Goal: Task Accomplishment & Management: Use online tool/utility

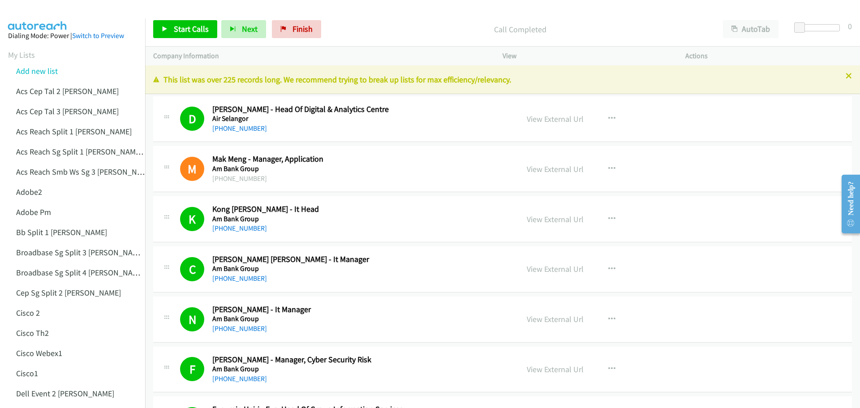
scroll to position [1344, 0]
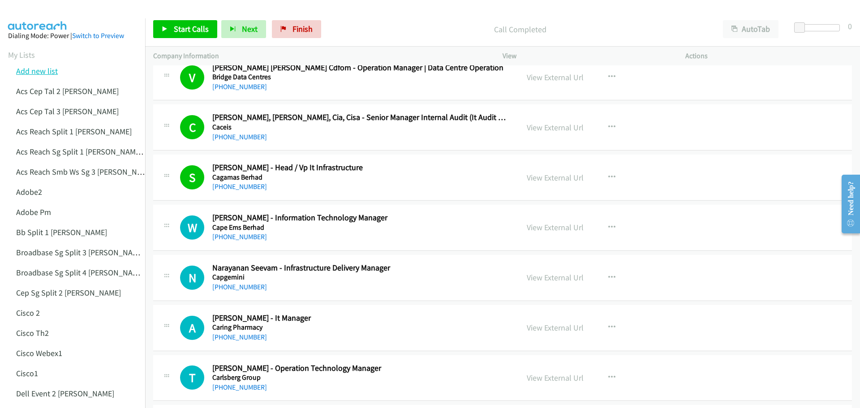
click at [46, 71] on link "Add new list" at bounding box center [37, 71] width 42 height 10
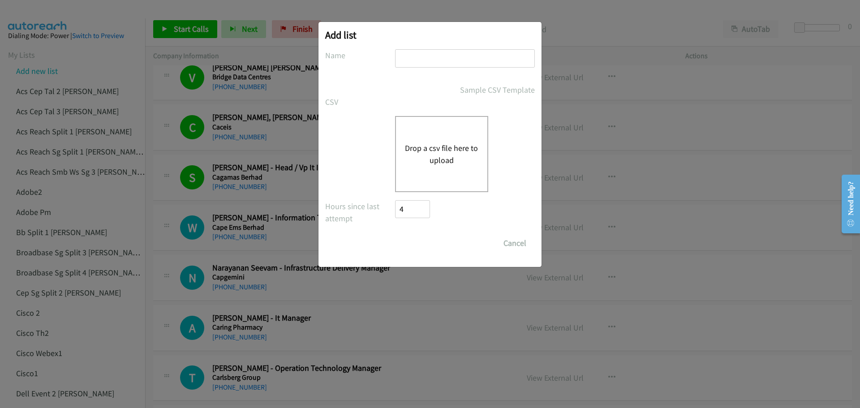
click at [451, 146] on button "Drop a csv file here to upload" at bounding box center [441, 154] width 73 height 24
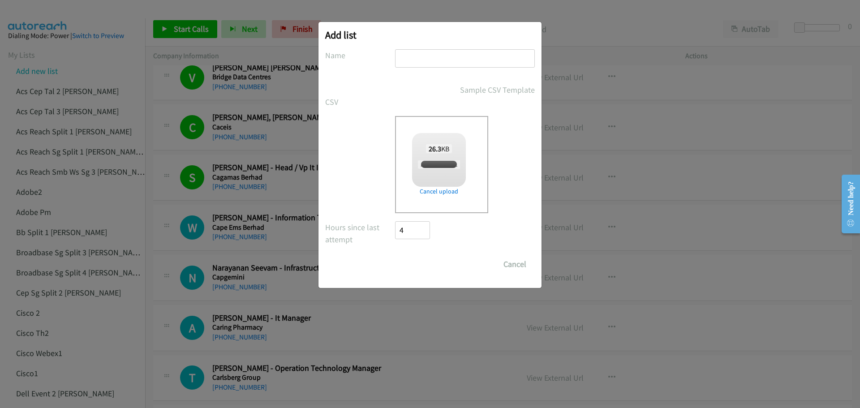
checkbox input "true"
click at [418, 60] on input "text" at bounding box center [465, 58] width 140 height 18
type input "LENOVO HK"
click at [425, 262] on input "Save List" at bounding box center [418, 264] width 47 height 18
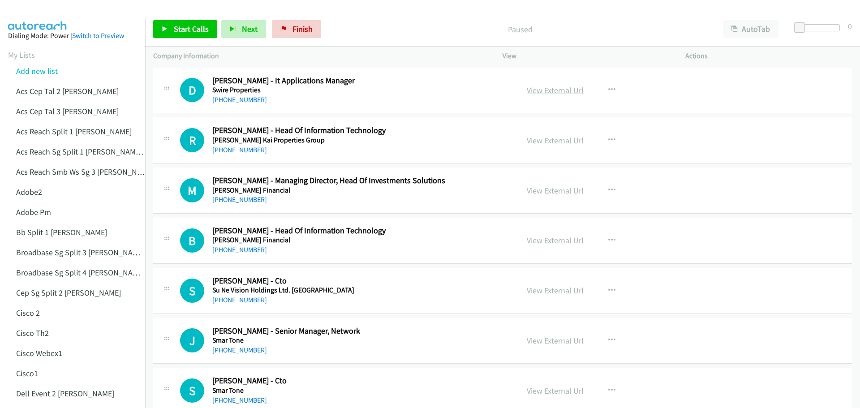
click at [555, 91] on link "View External Url" at bounding box center [555, 90] width 57 height 10
click at [543, 87] on link "View External Url" at bounding box center [555, 90] width 57 height 10
click at [550, 137] on link "View External Url" at bounding box center [555, 140] width 57 height 10
drag, startPoint x: 196, startPoint y: 24, endPoint x: 207, endPoint y: 26, distance: 11.8
click at [196, 24] on span "Start Calls" at bounding box center [191, 29] width 35 height 10
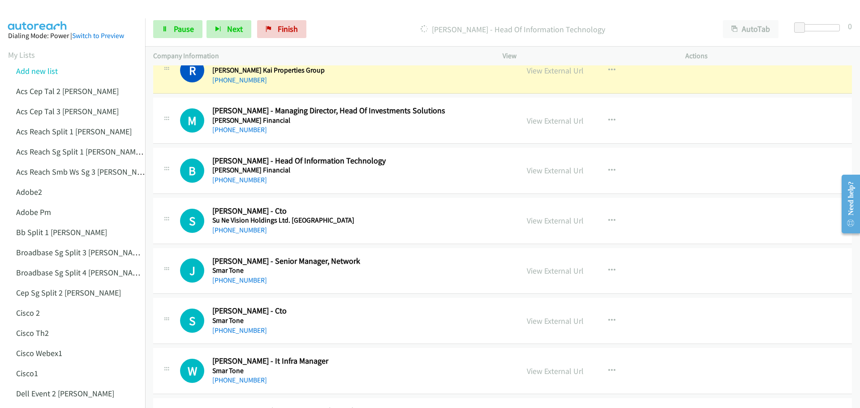
scroll to position [45, 0]
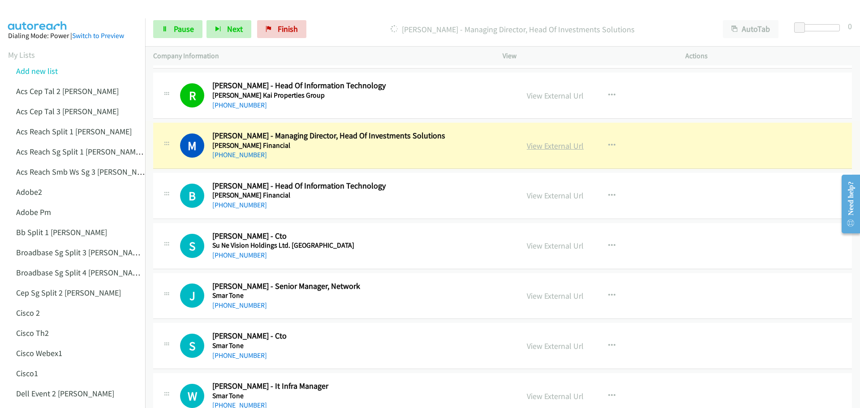
click at [544, 150] on link "View External Url" at bounding box center [555, 146] width 57 height 10
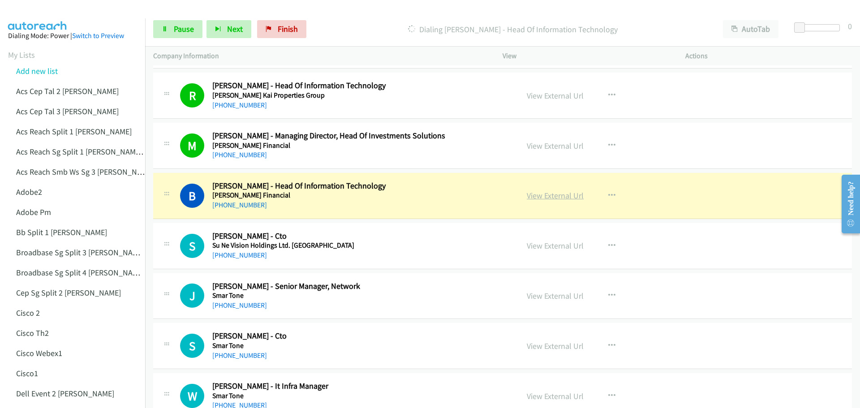
click at [547, 196] on link "View External Url" at bounding box center [555, 195] width 57 height 10
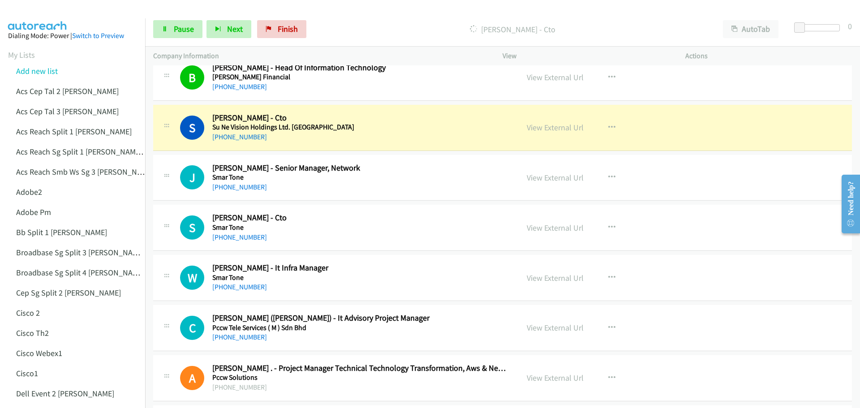
scroll to position [179, 0]
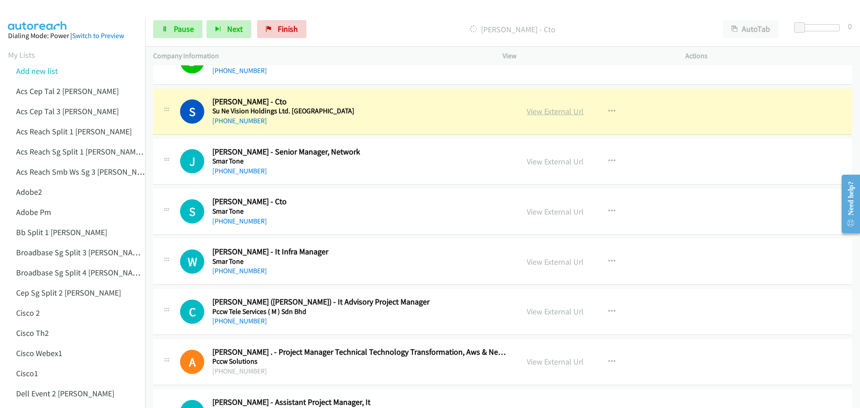
click at [566, 110] on link "View External Url" at bounding box center [555, 111] width 57 height 10
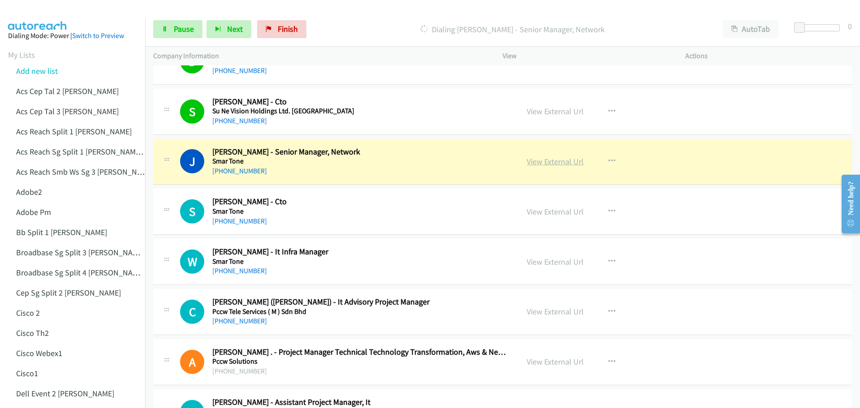
click at [547, 162] on link "View External Url" at bounding box center [555, 161] width 57 height 10
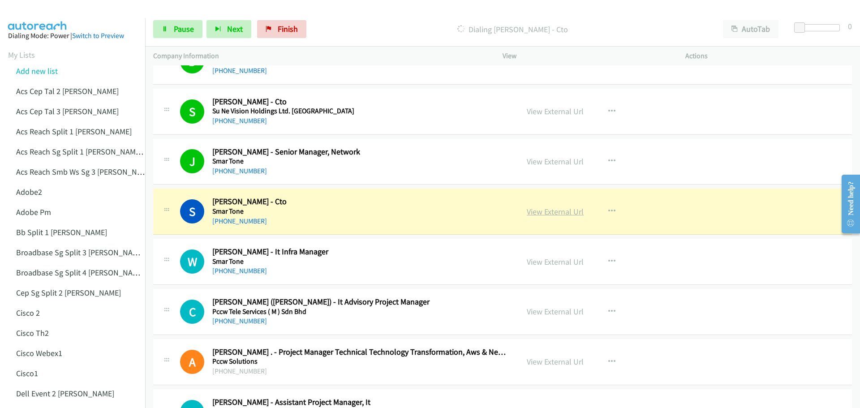
click at [533, 213] on link "View External Url" at bounding box center [555, 211] width 57 height 10
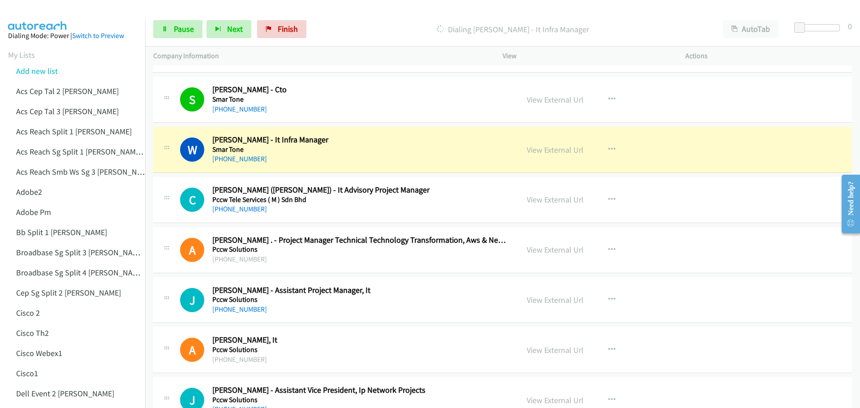
scroll to position [314, 0]
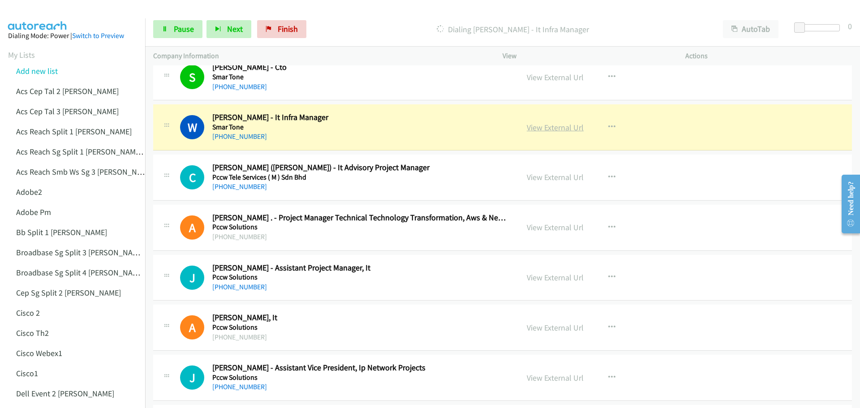
click at [556, 131] on link "View External Url" at bounding box center [555, 127] width 57 height 10
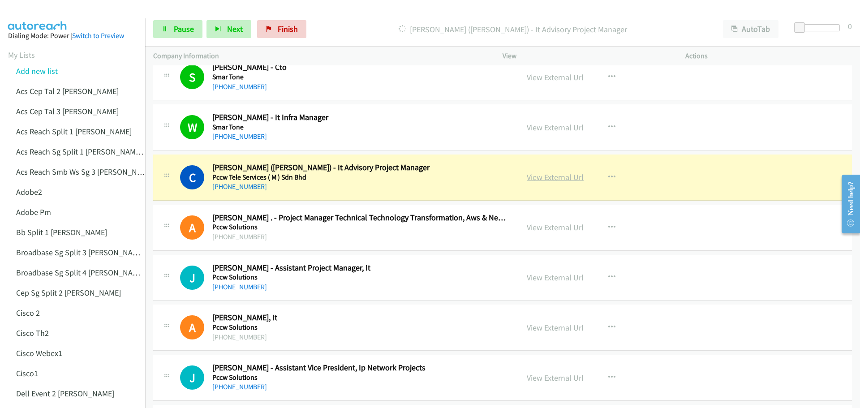
click at [541, 173] on link "View External Url" at bounding box center [555, 177] width 57 height 10
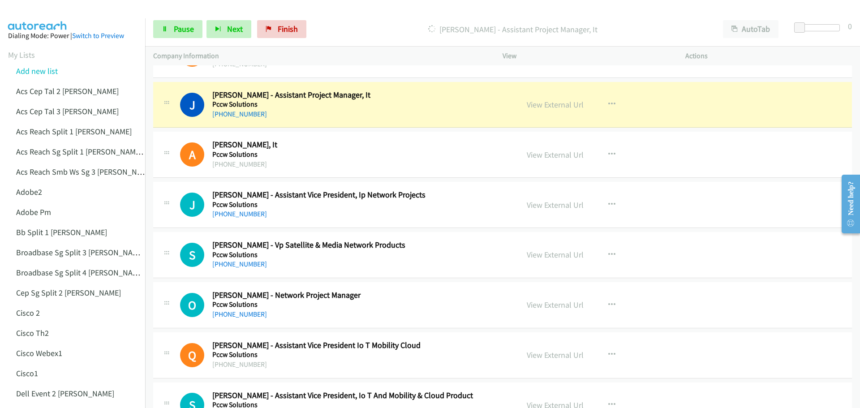
scroll to position [493, 0]
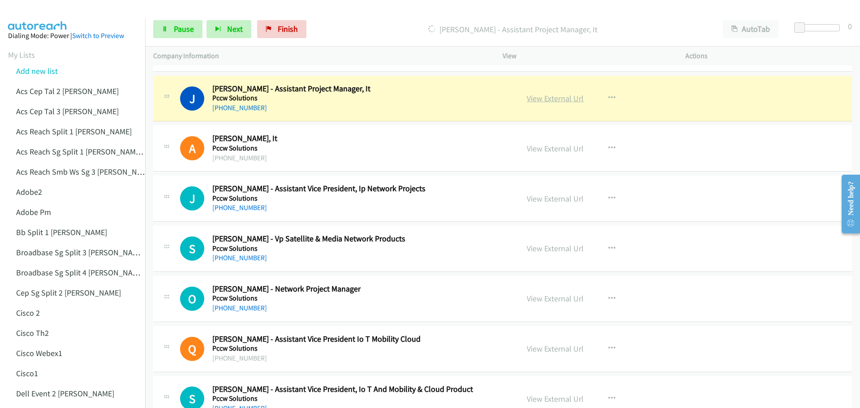
click at [560, 95] on link "View External Url" at bounding box center [555, 98] width 57 height 10
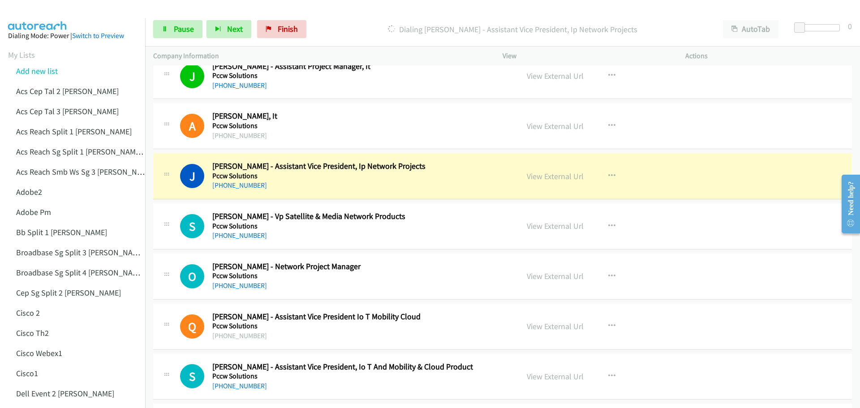
scroll to position [538, 0]
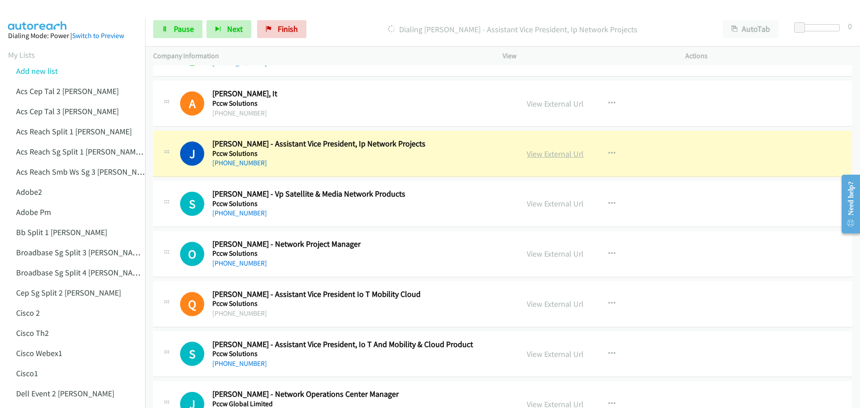
click at [537, 154] on link "View External Url" at bounding box center [555, 154] width 57 height 10
click at [180, 34] on span "Pause" at bounding box center [184, 29] width 20 height 10
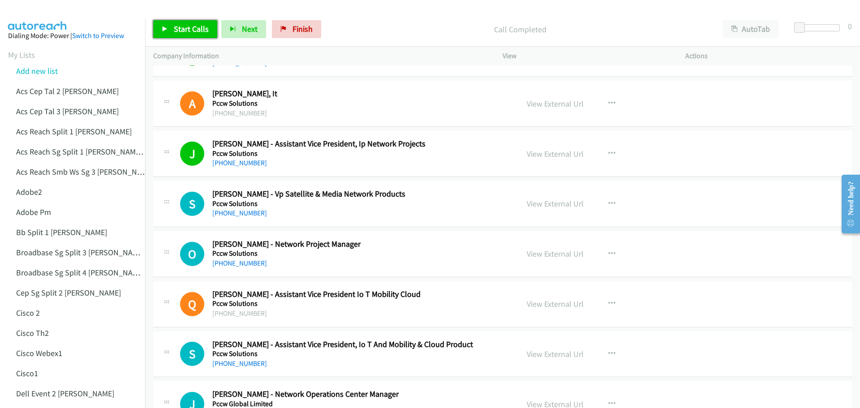
click at [196, 32] on span "Start Calls" at bounding box center [191, 29] width 35 height 10
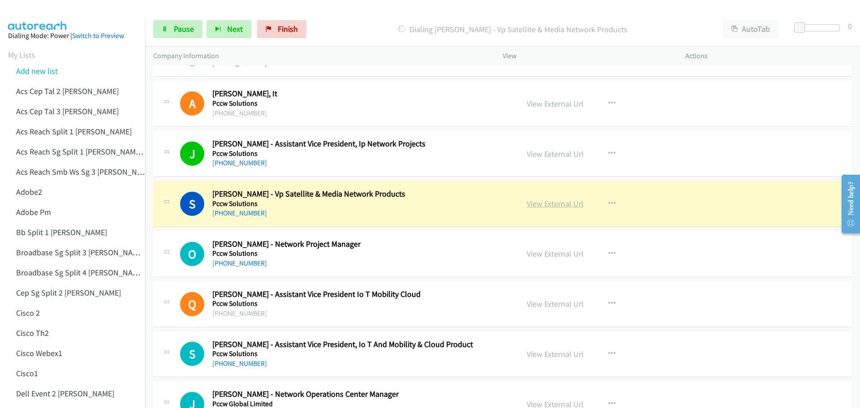
click at [531, 206] on link "View External Url" at bounding box center [555, 203] width 57 height 10
drag, startPoint x: 176, startPoint y: 26, endPoint x: 204, endPoint y: 24, distance: 27.8
click at [176, 26] on span "Pause" at bounding box center [184, 29] width 20 height 10
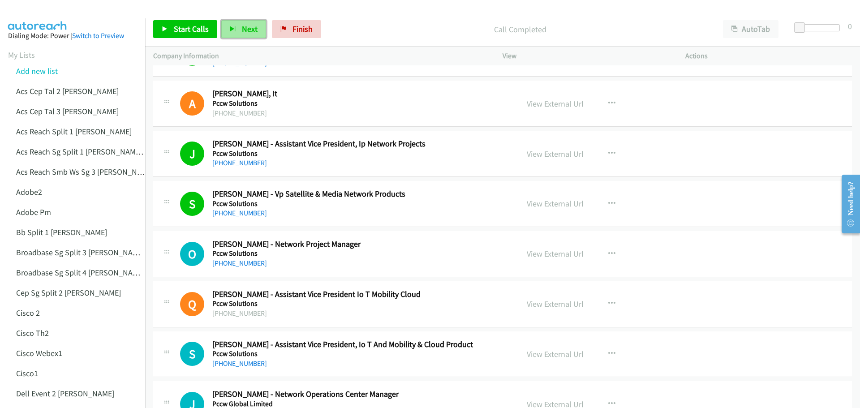
drag, startPoint x: 254, startPoint y: 33, endPoint x: 242, endPoint y: 31, distance: 12.7
click at [252, 34] on span "Next" at bounding box center [250, 29] width 16 height 10
click at [180, 26] on span "Start Calls" at bounding box center [191, 29] width 35 height 10
click at [465, 48] on div "Company Information" at bounding box center [319, 56] width 349 height 19
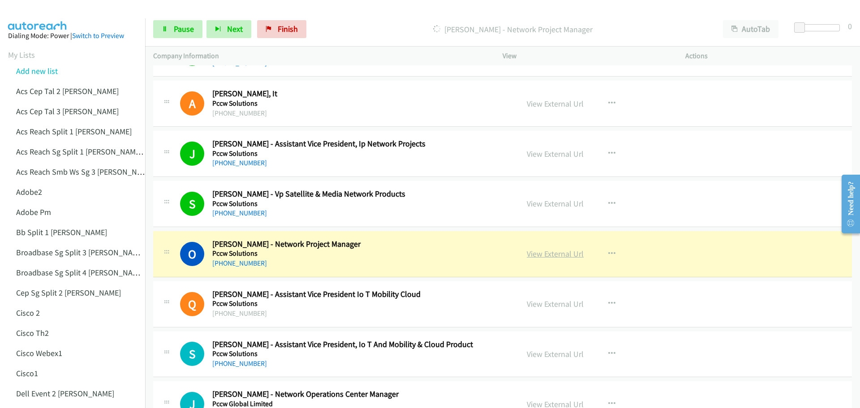
drag, startPoint x: 546, startPoint y: 249, endPoint x: 547, endPoint y: 256, distance: 7.2
click at [547, 256] on link "View External Url" at bounding box center [555, 254] width 57 height 10
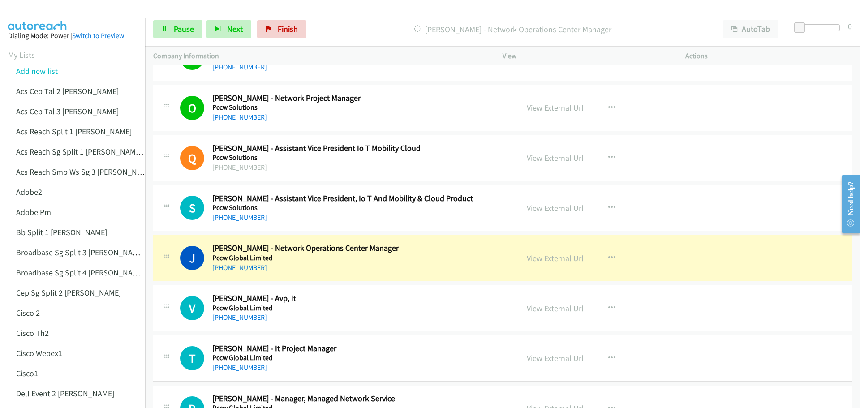
scroll to position [747, 0]
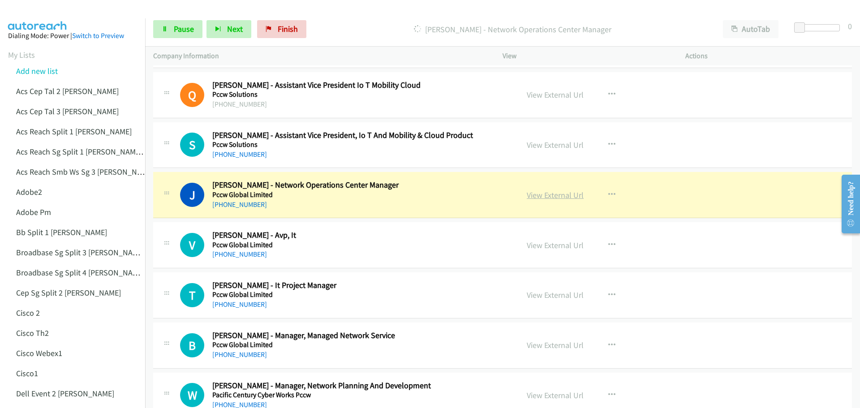
click at [570, 194] on link "View External Url" at bounding box center [555, 195] width 57 height 10
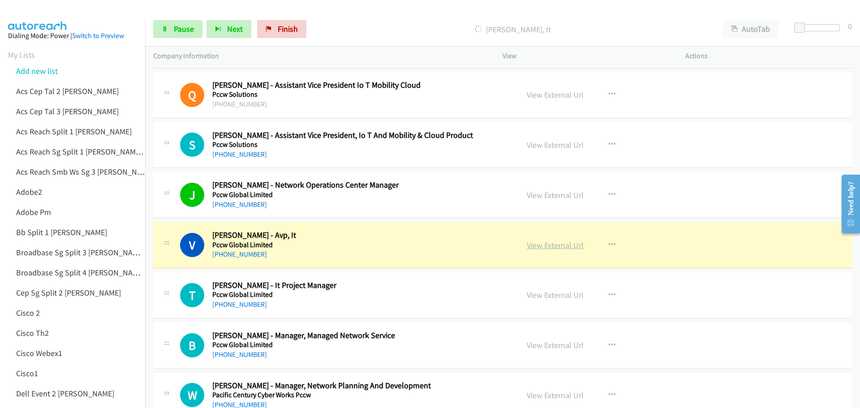
click at [548, 245] on link "View External Url" at bounding box center [555, 245] width 57 height 10
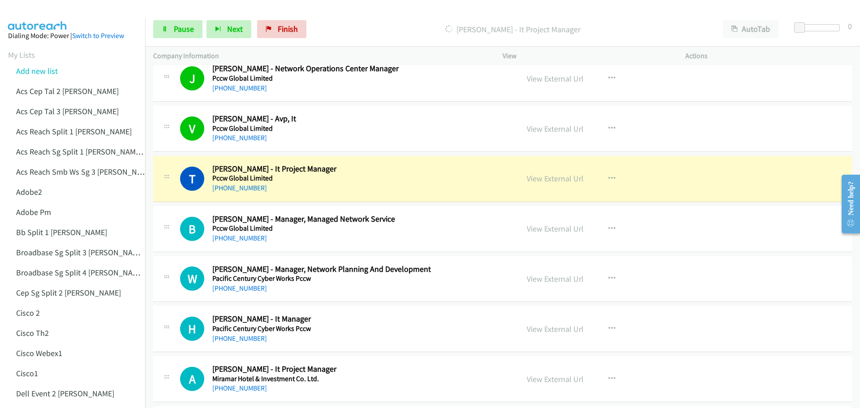
scroll to position [881, 0]
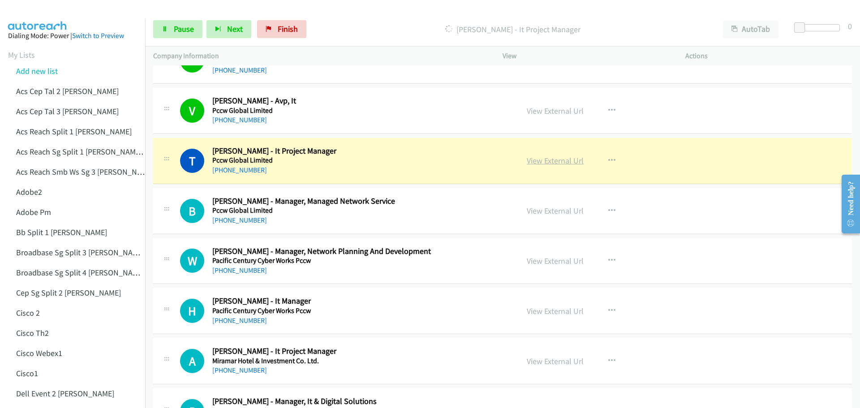
click at [541, 161] on link "View External Url" at bounding box center [555, 160] width 57 height 10
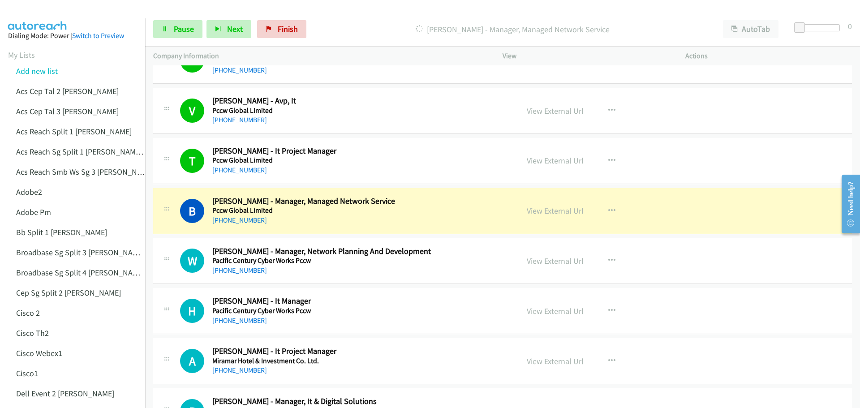
click at [567, 219] on div "View External Url View External Url Schedule/Manage Callback Start Calls Here R…" at bounding box center [614, 211] width 191 height 30
click at [568, 211] on link "View External Url" at bounding box center [555, 211] width 57 height 10
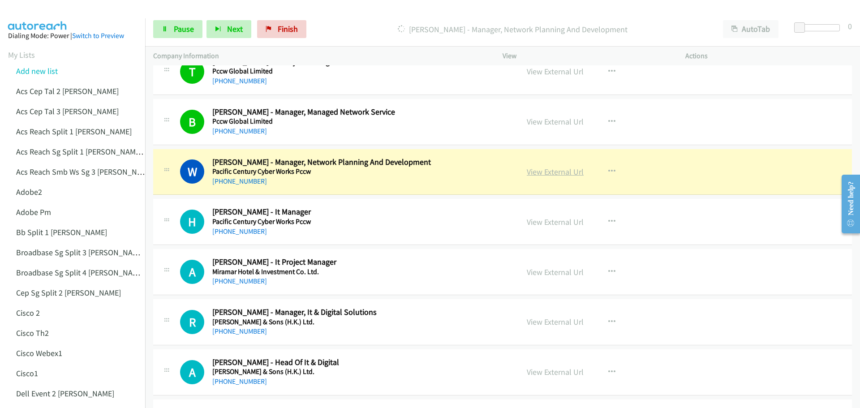
scroll to position [971, 0]
click at [550, 175] on link "View External Url" at bounding box center [555, 171] width 57 height 10
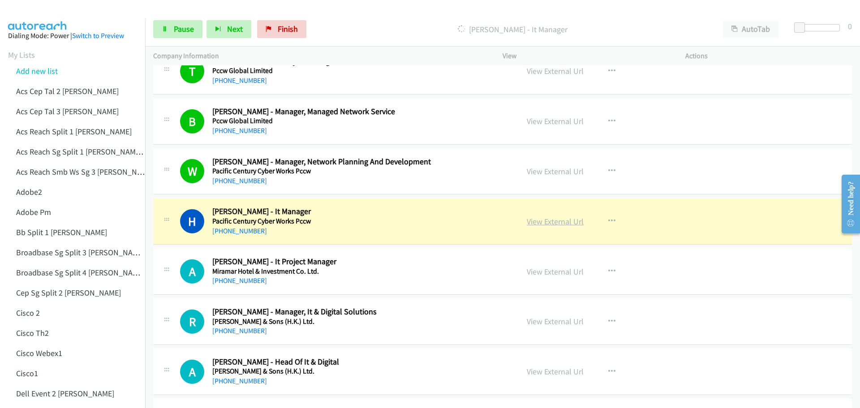
click at [559, 219] on link "View External Url" at bounding box center [555, 221] width 57 height 10
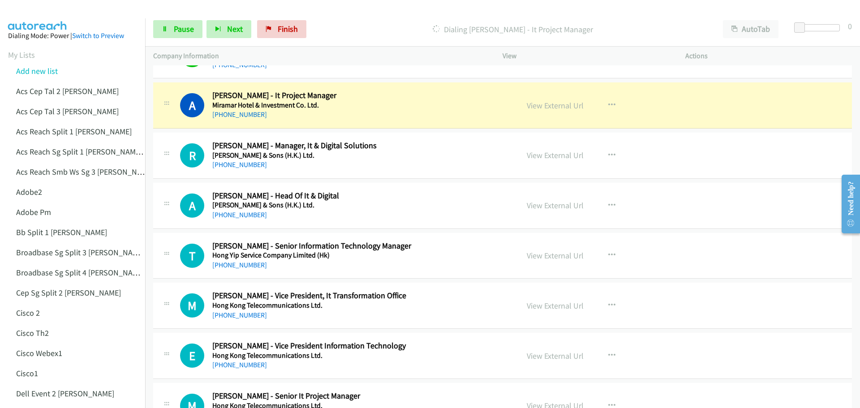
scroll to position [1150, 0]
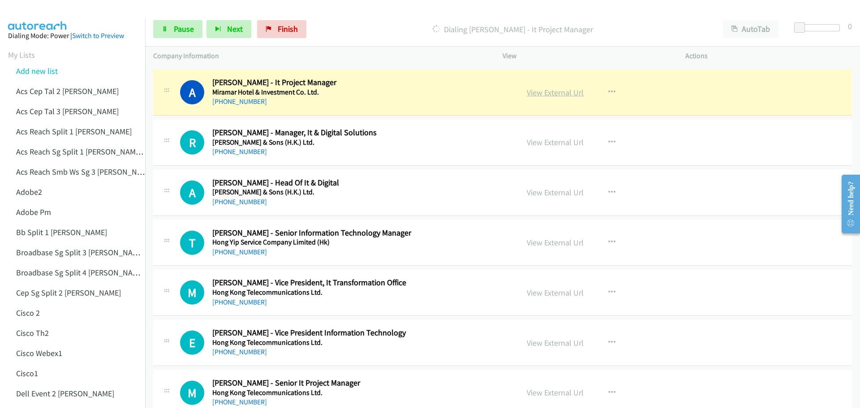
click at [542, 94] on link "View External Url" at bounding box center [555, 92] width 57 height 10
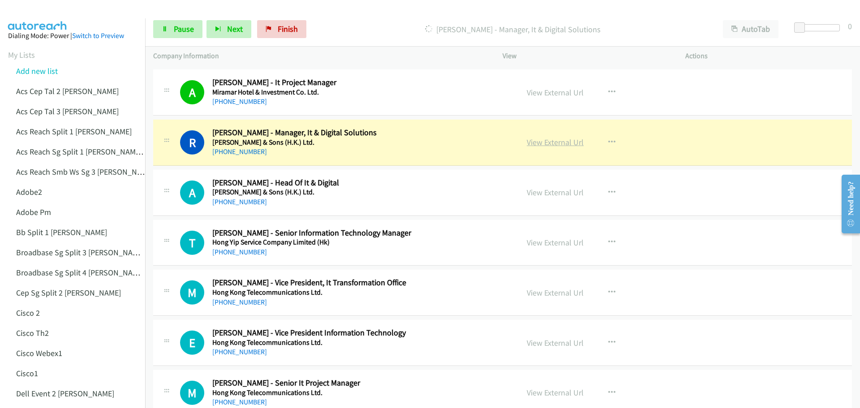
click at [565, 144] on link "View External Url" at bounding box center [555, 142] width 57 height 10
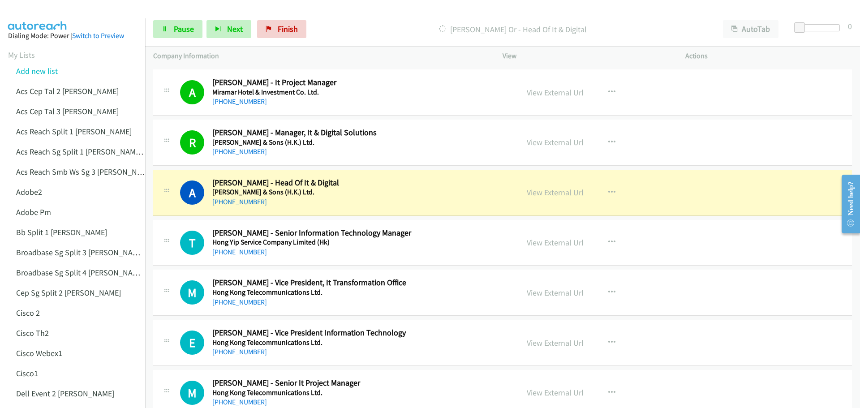
click at [555, 195] on link "View External Url" at bounding box center [555, 192] width 57 height 10
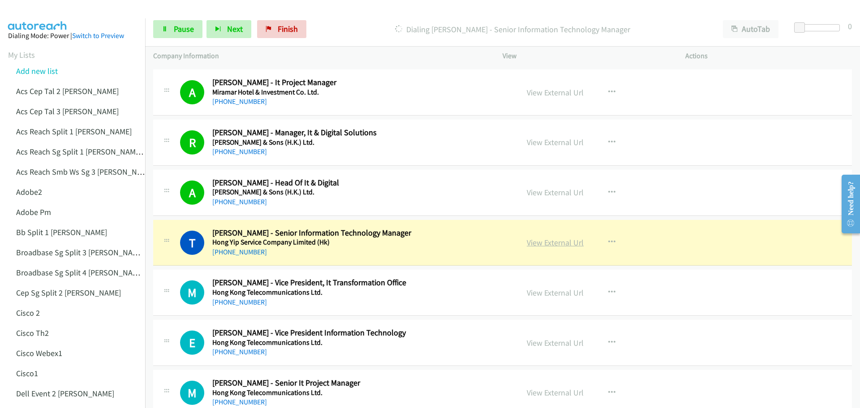
click at [533, 240] on link "View External Url" at bounding box center [555, 242] width 57 height 10
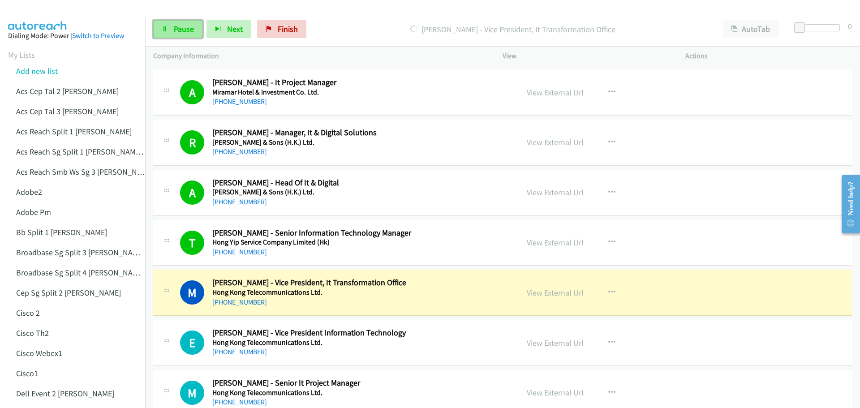
click at [185, 37] on link "Pause" at bounding box center [177, 29] width 49 height 18
click at [562, 291] on link "View External Url" at bounding box center [555, 293] width 57 height 10
